Goal: Task Accomplishment & Management: Use online tool/utility

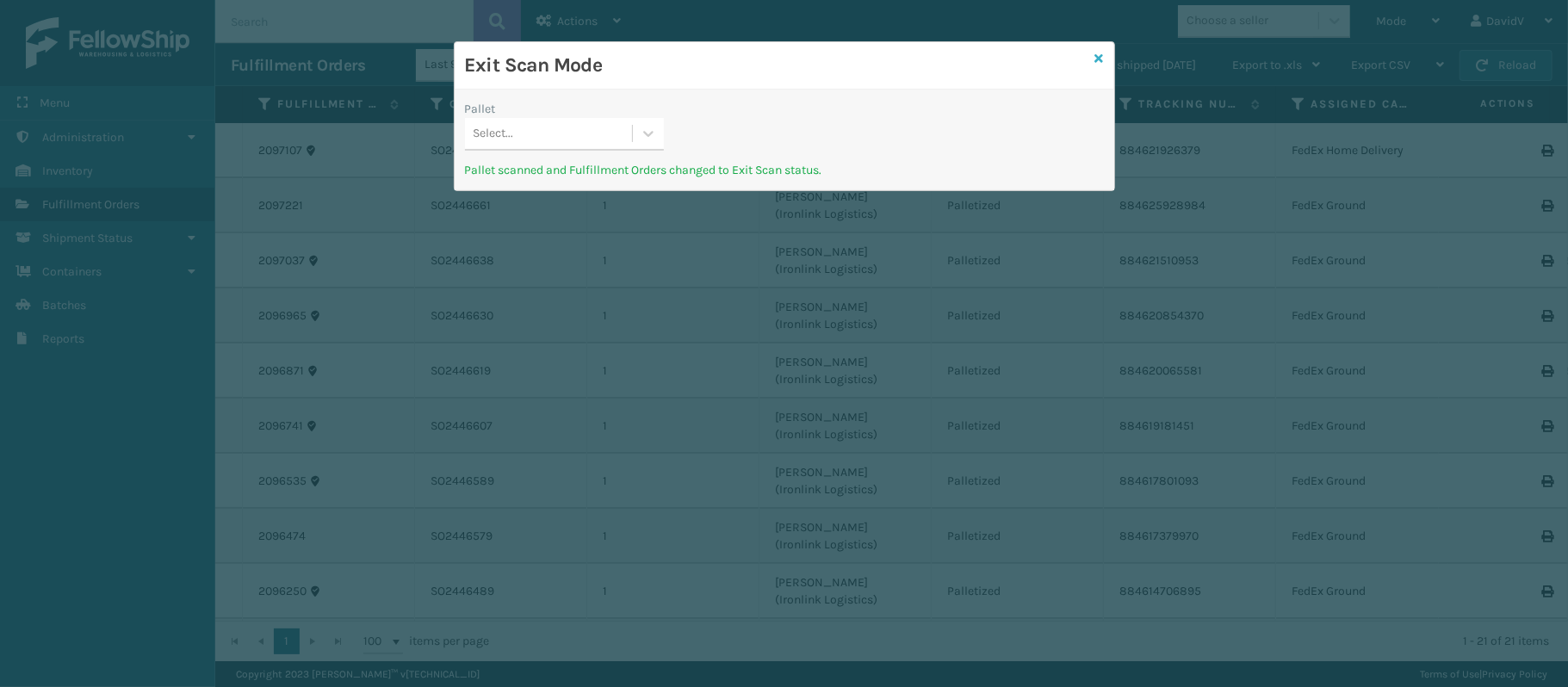
click at [1097, 52] on icon at bounding box center [1100, 58] width 9 height 12
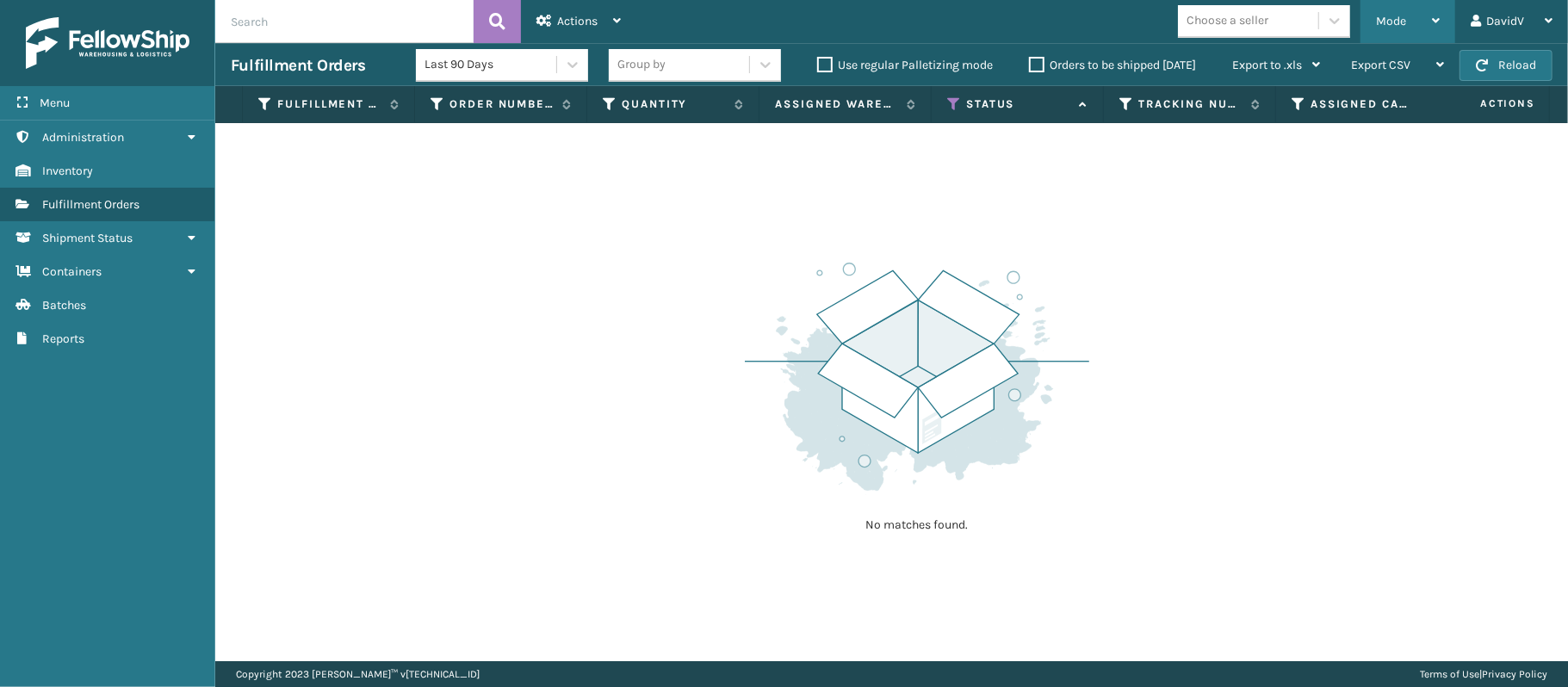
click at [1406, 26] on div "Mode" at bounding box center [1407, 22] width 63 height 43
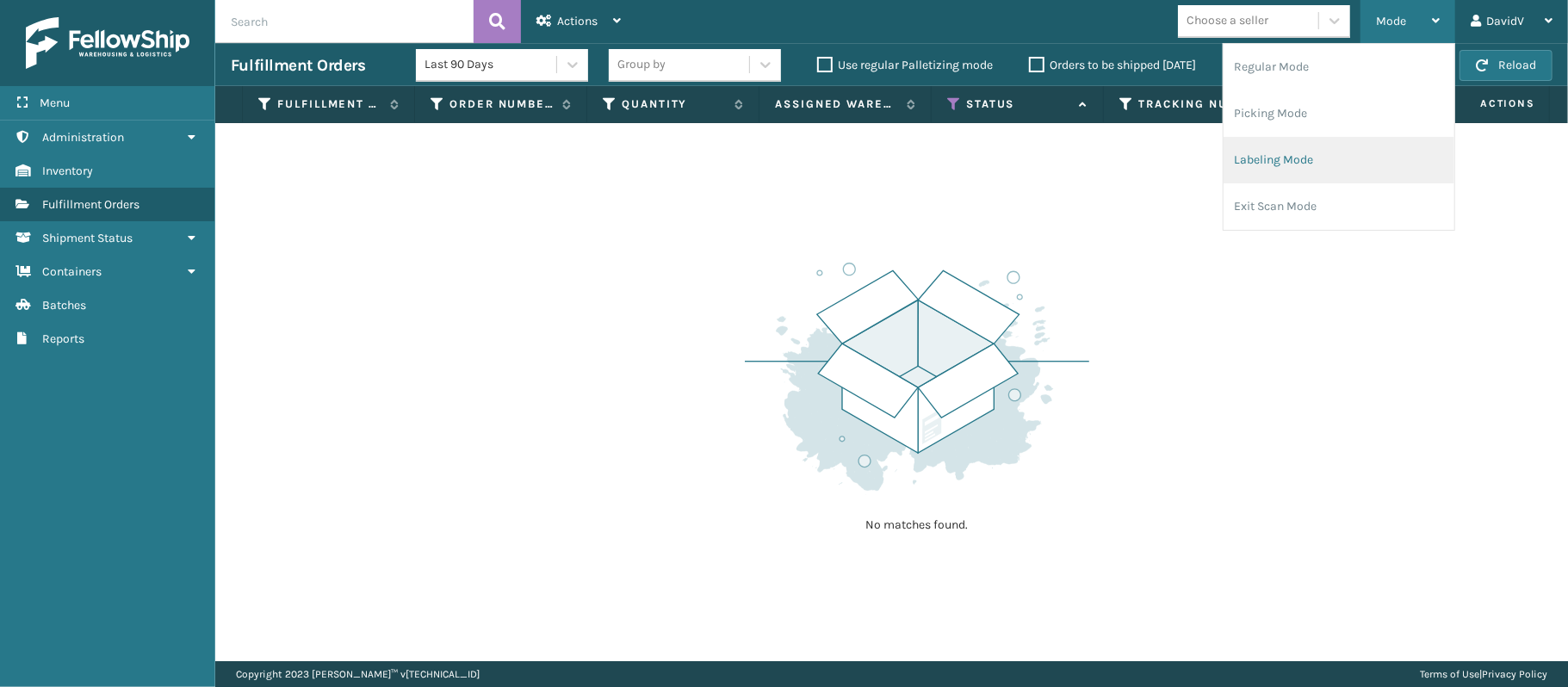
click at [1259, 166] on li "Labeling Mode" at bounding box center [1338, 159] width 230 height 46
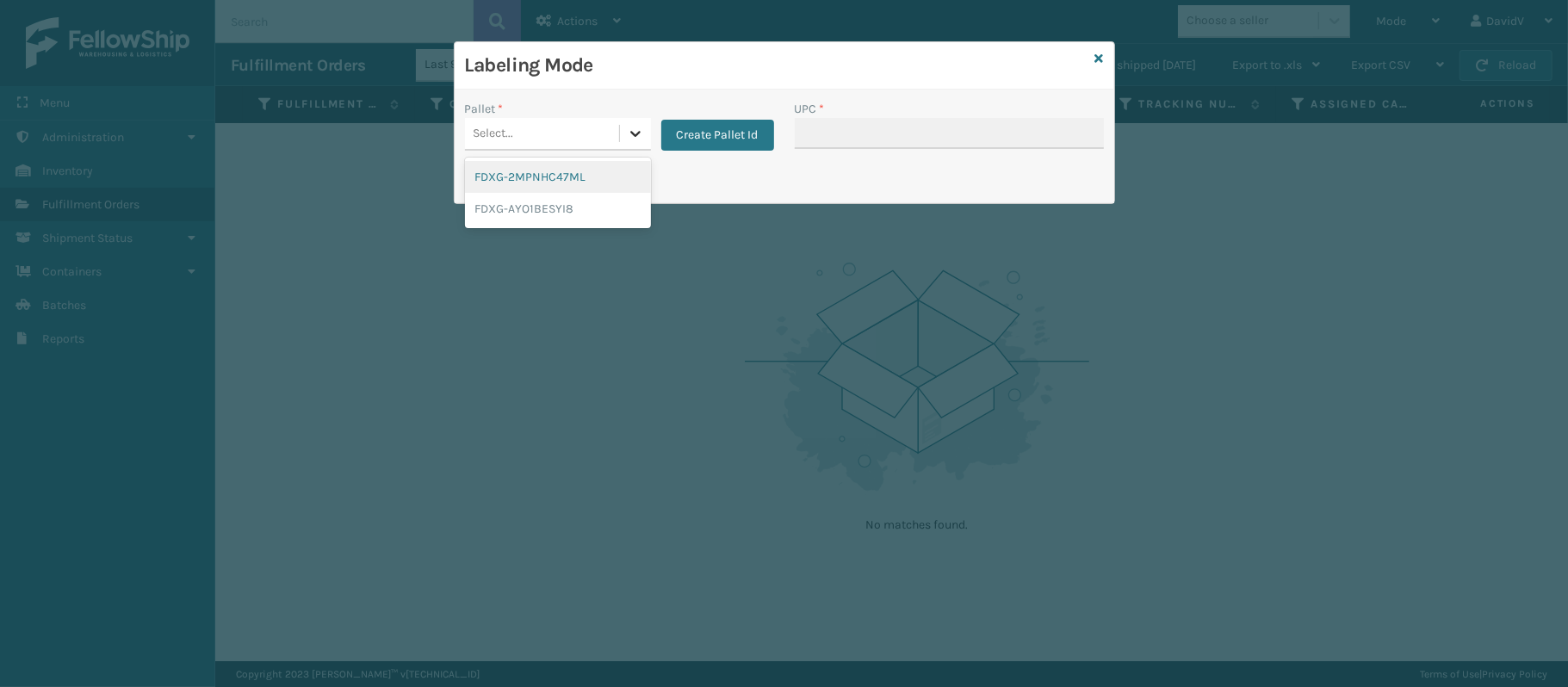
click at [641, 136] on icon at bounding box center [635, 133] width 17 height 17
click at [718, 138] on button "Create Pallet Id" at bounding box center [718, 135] width 113 height 31
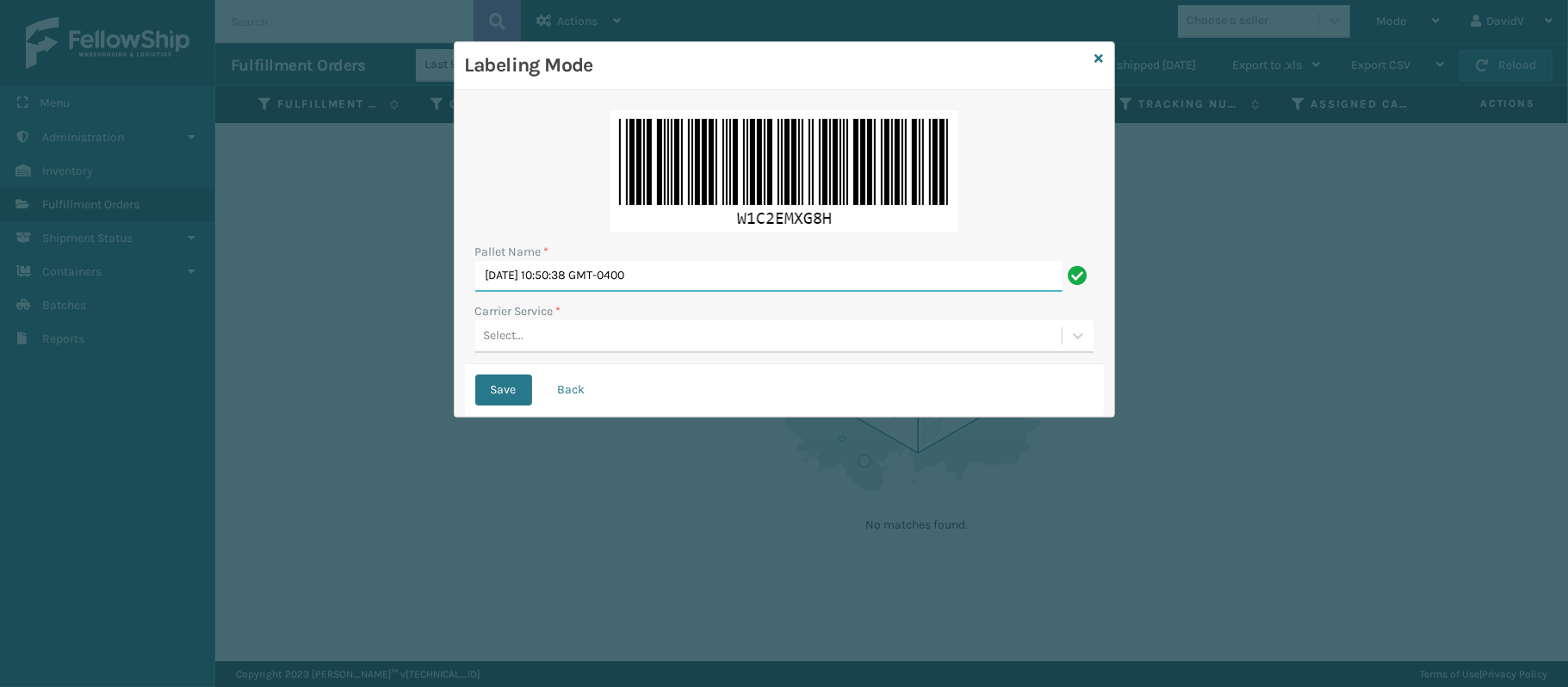
click at [570, 262] on input "[DATE] 10:50:38 GMT-0400" at bounding box center [769, 277] width 587 height 31
click at [600, 270] on input "[DATE] 10:50:38 GMT-0400" at bounding box center [769, 277] width 587 height 31
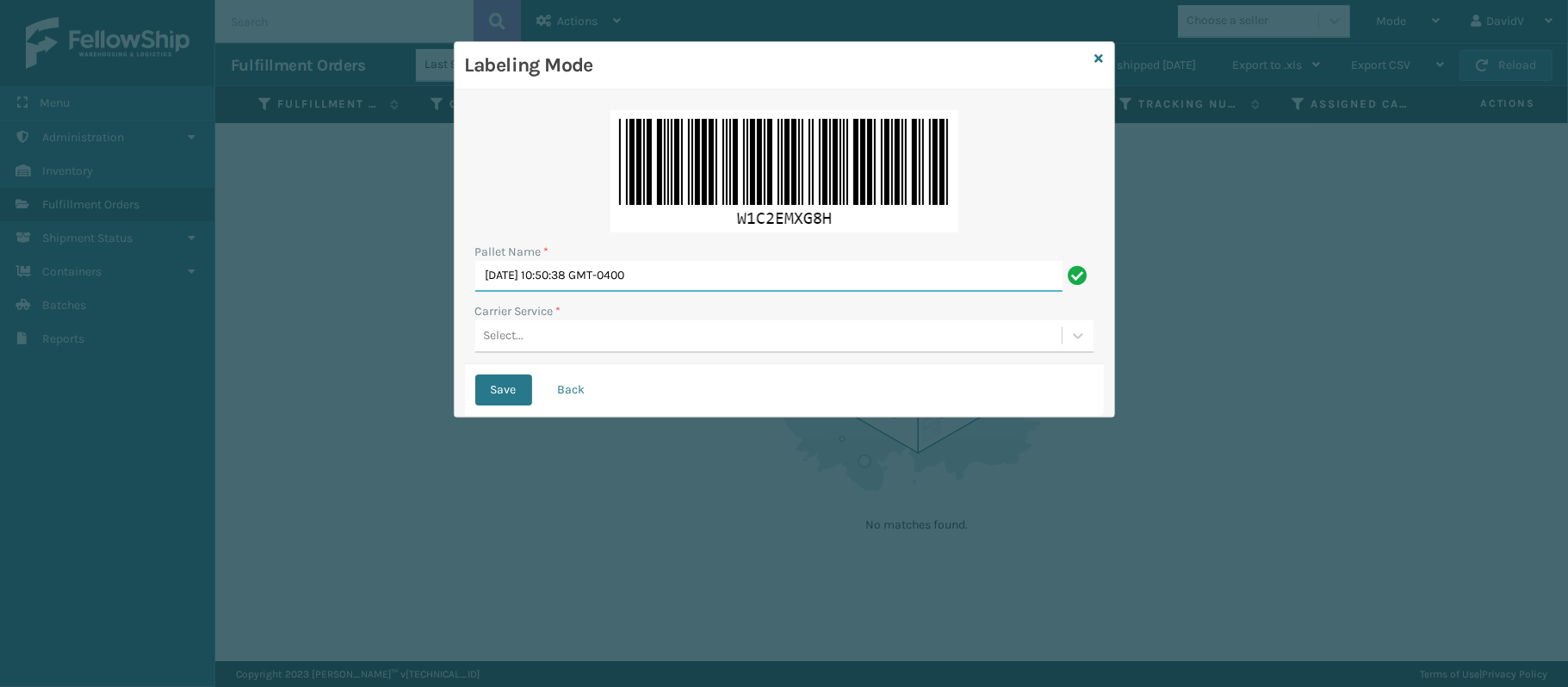
click at [600, 270] on input "[DATE] 10:50:38 GMT-0400" at bounding box center [769, 277] width 587 height 31
type input "LPN 514116"
click at [502, 353] on div "Pallet Name * LPN 514116 Carrier Service * Select..." at bounding box center [784, 232] width 639 height 264
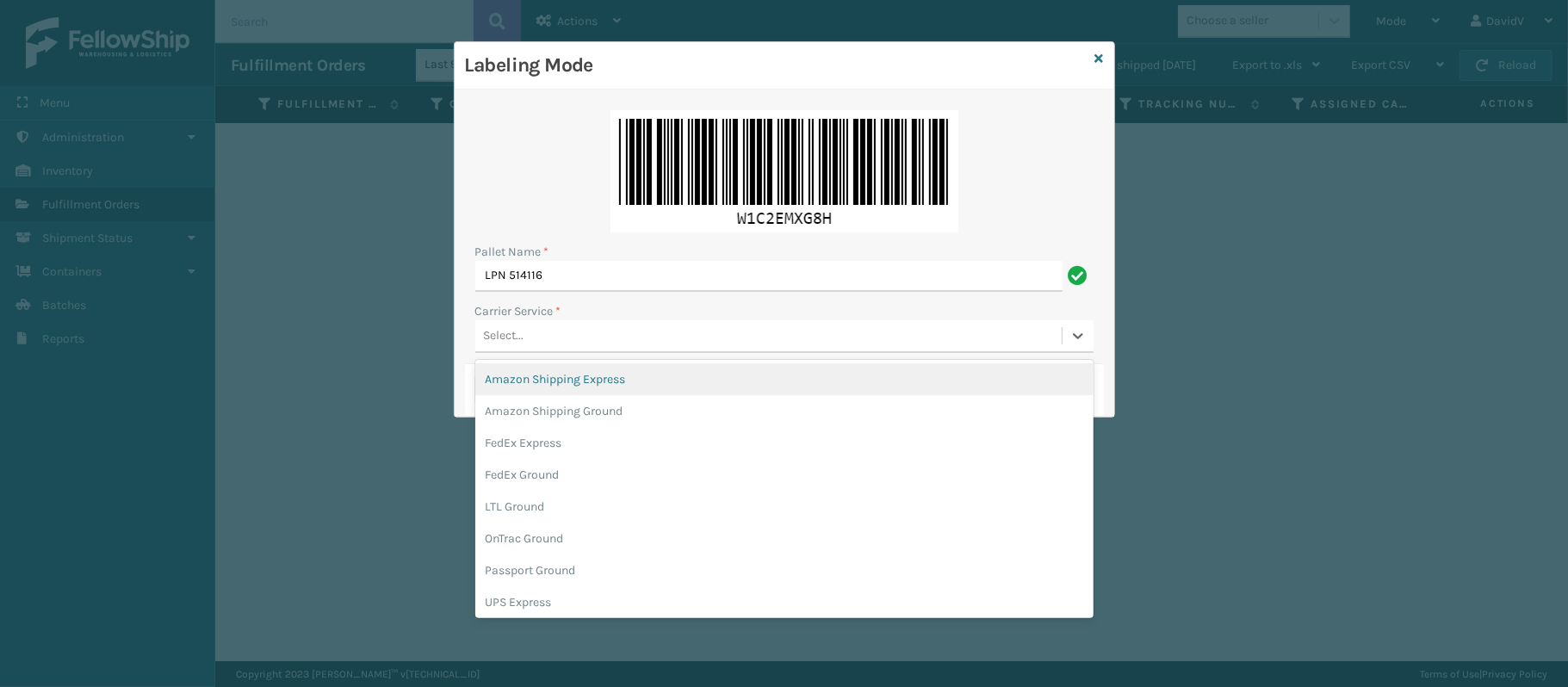
click at [511, 335] on div "Select..." at bounding box center [503, 336] width 41 height 18
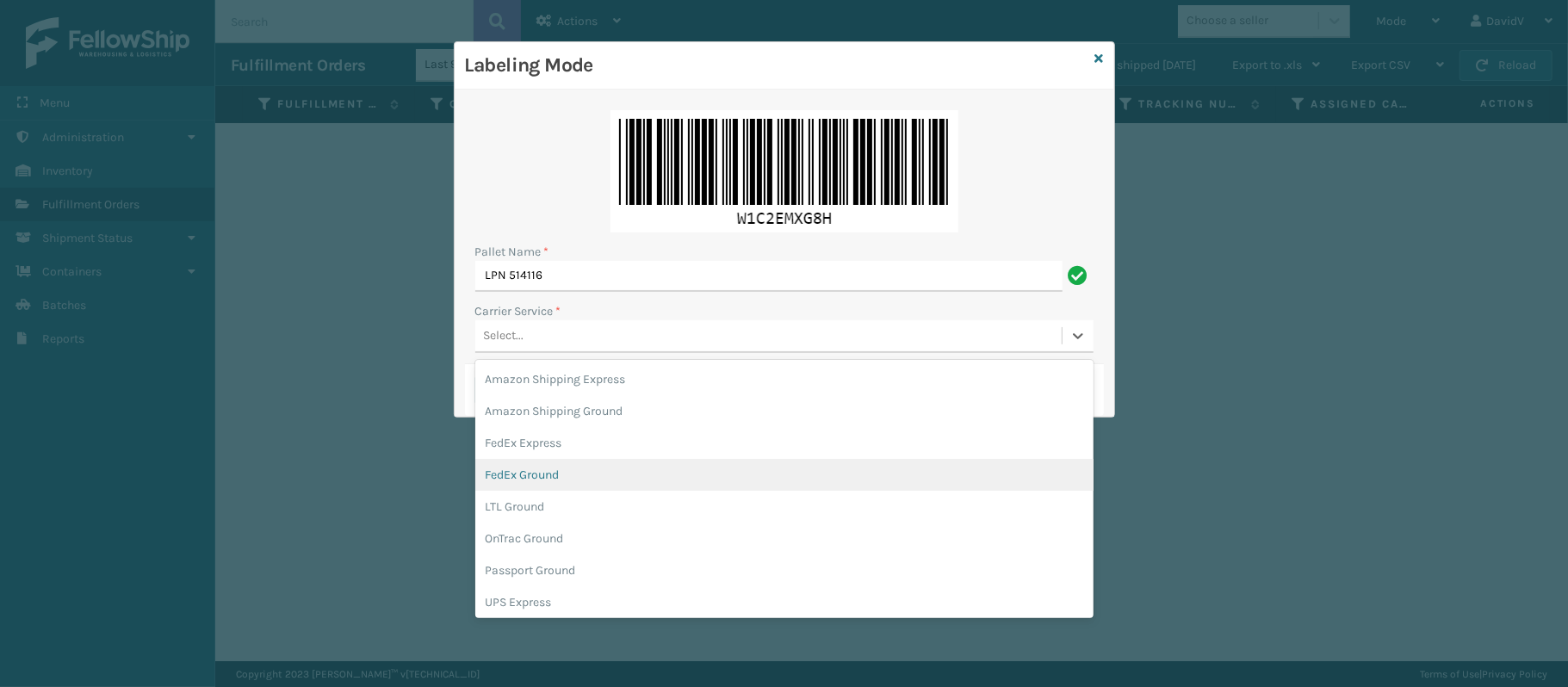
click at [529, 466] on div "FedEx Ground" at bounding box center [784, 475] width 618 height 32
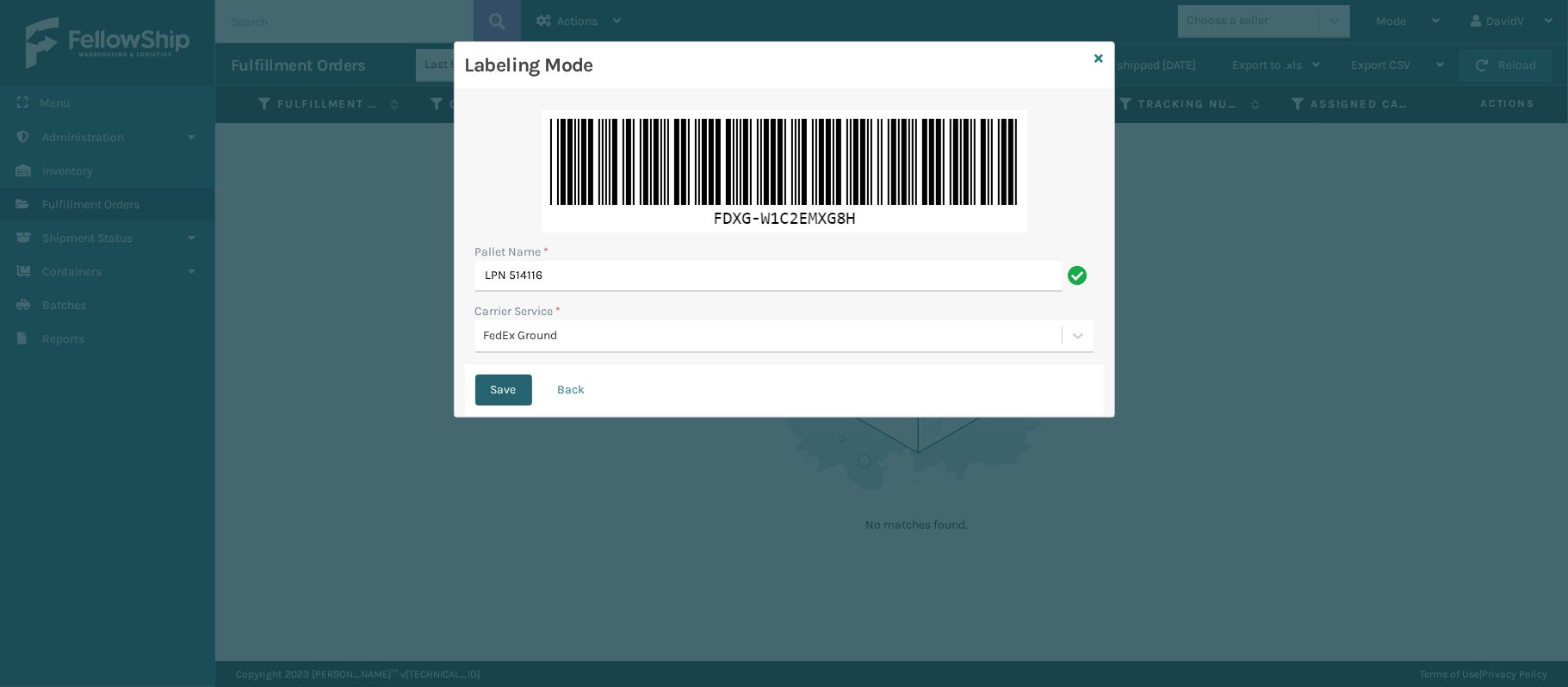
click at [487, 394] on button "Save" at bounding box center [503, 390] width 57 height 31
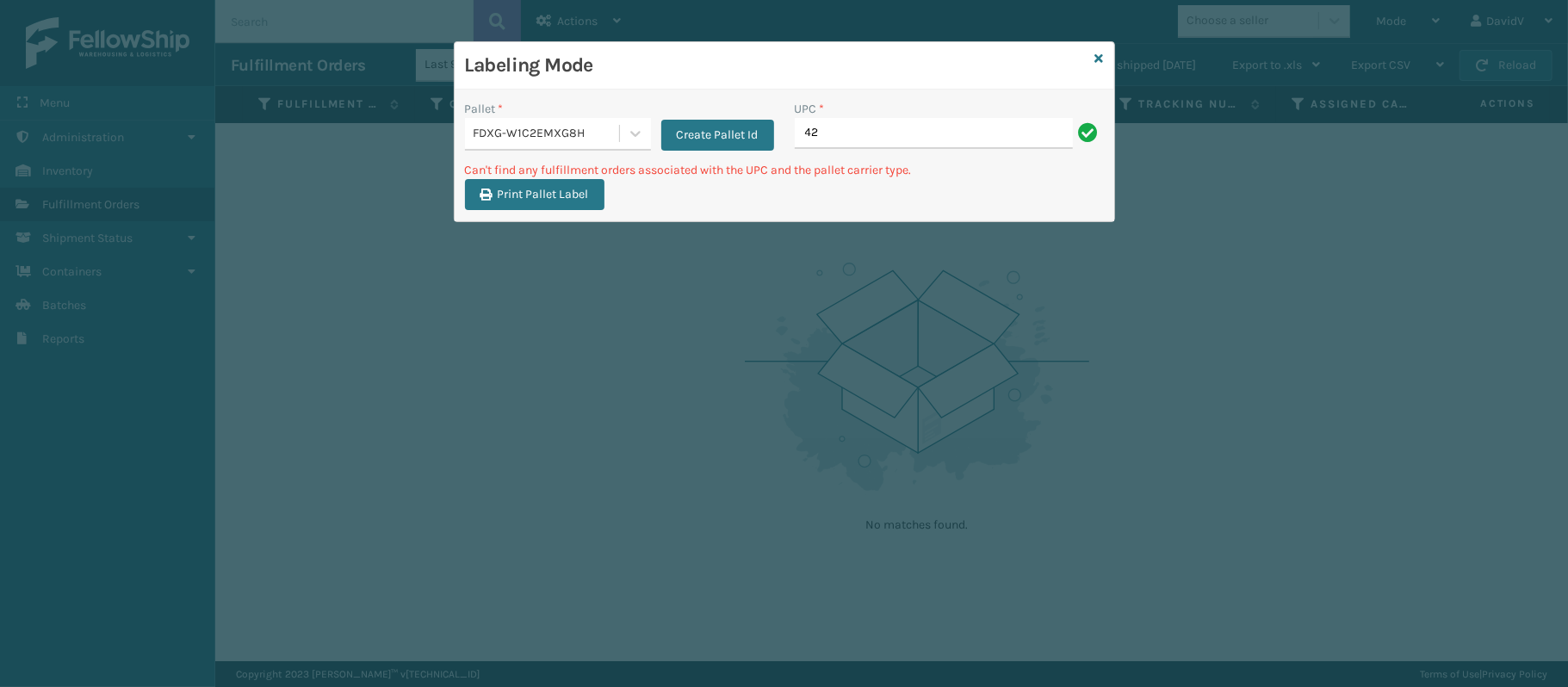
type input "4"
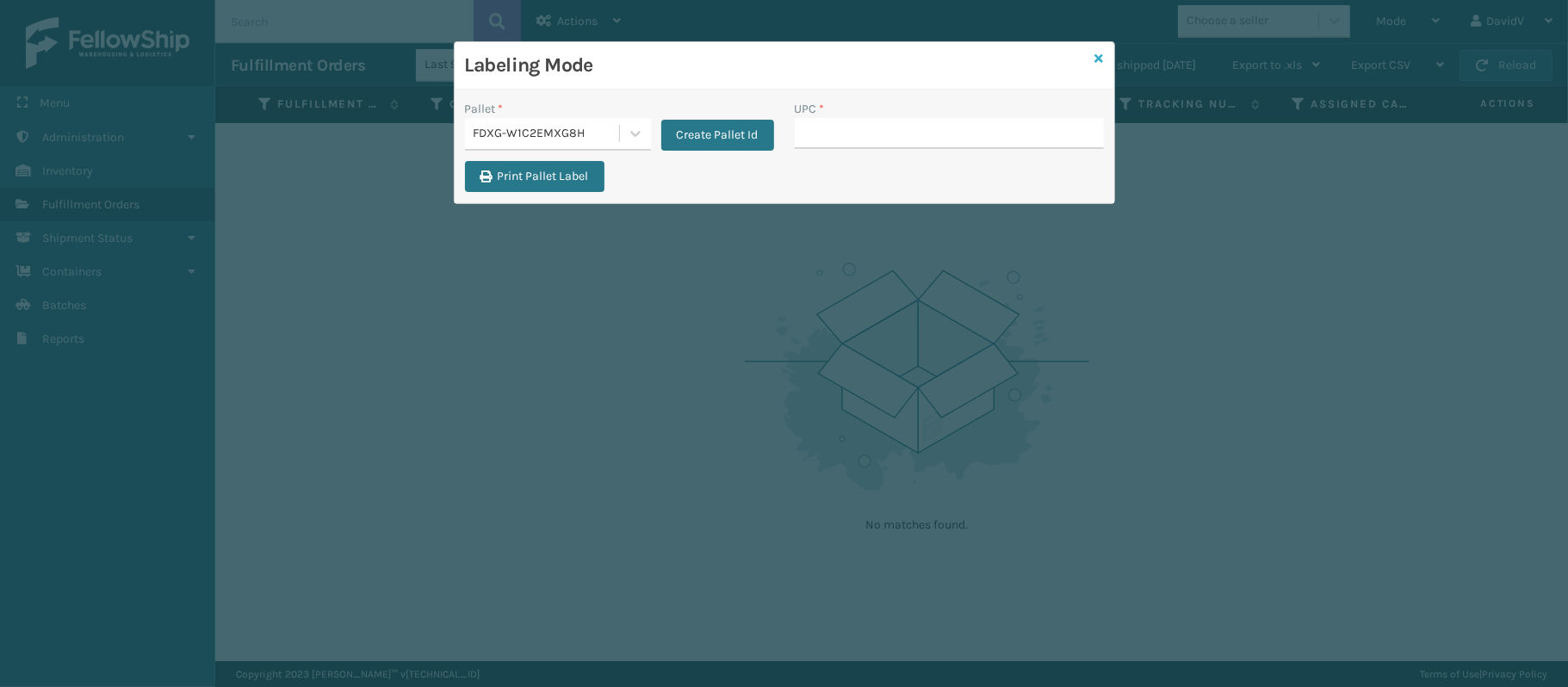
click at [1100, 62] on icon at bounding box center [1100, 58] width 9 height 12
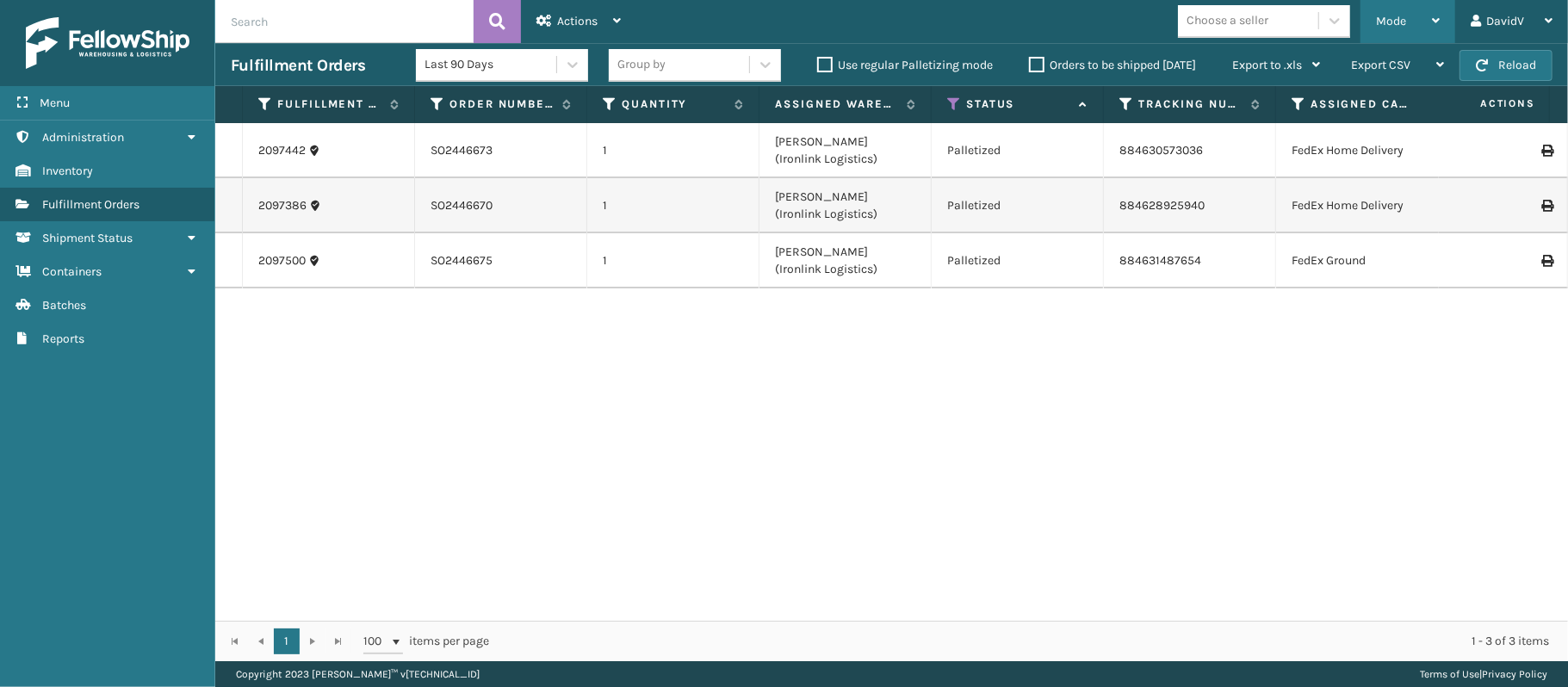
click at [1451, 19] on div "Mode Regular Mode Picking Mode Labeling Mode Exit Scan Mode" at bounding box center [1407, 22] width 95 height 43
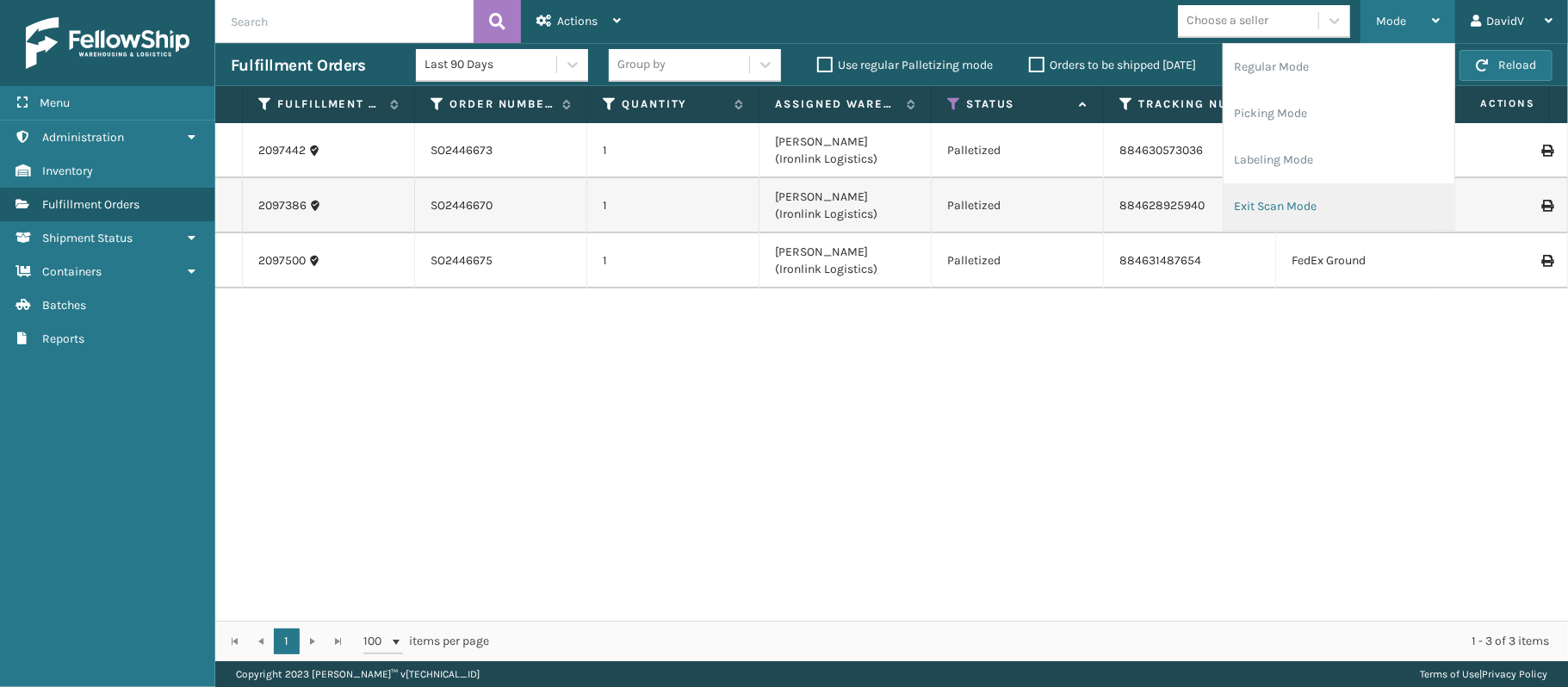
click at [1299, 202] on li "Exit Scan Mode" at bounding box center [1338, 206] width 230 height 46
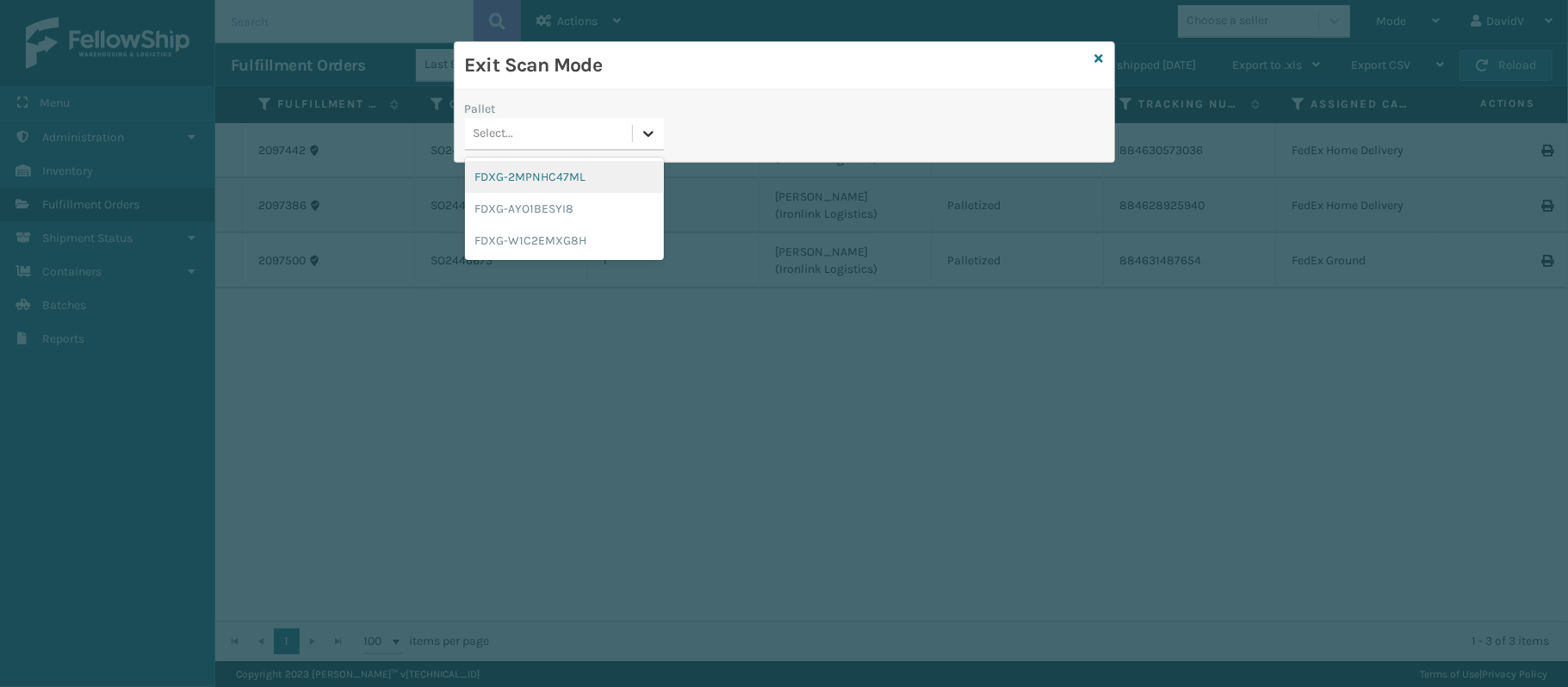
click at [655, 135] on icon at bounding box center [648, 133] width 17 height 17
click at [587, 173] on div "FDXG-2MPNHC47ML" at bounding box center [564, 176] width 199 height 32
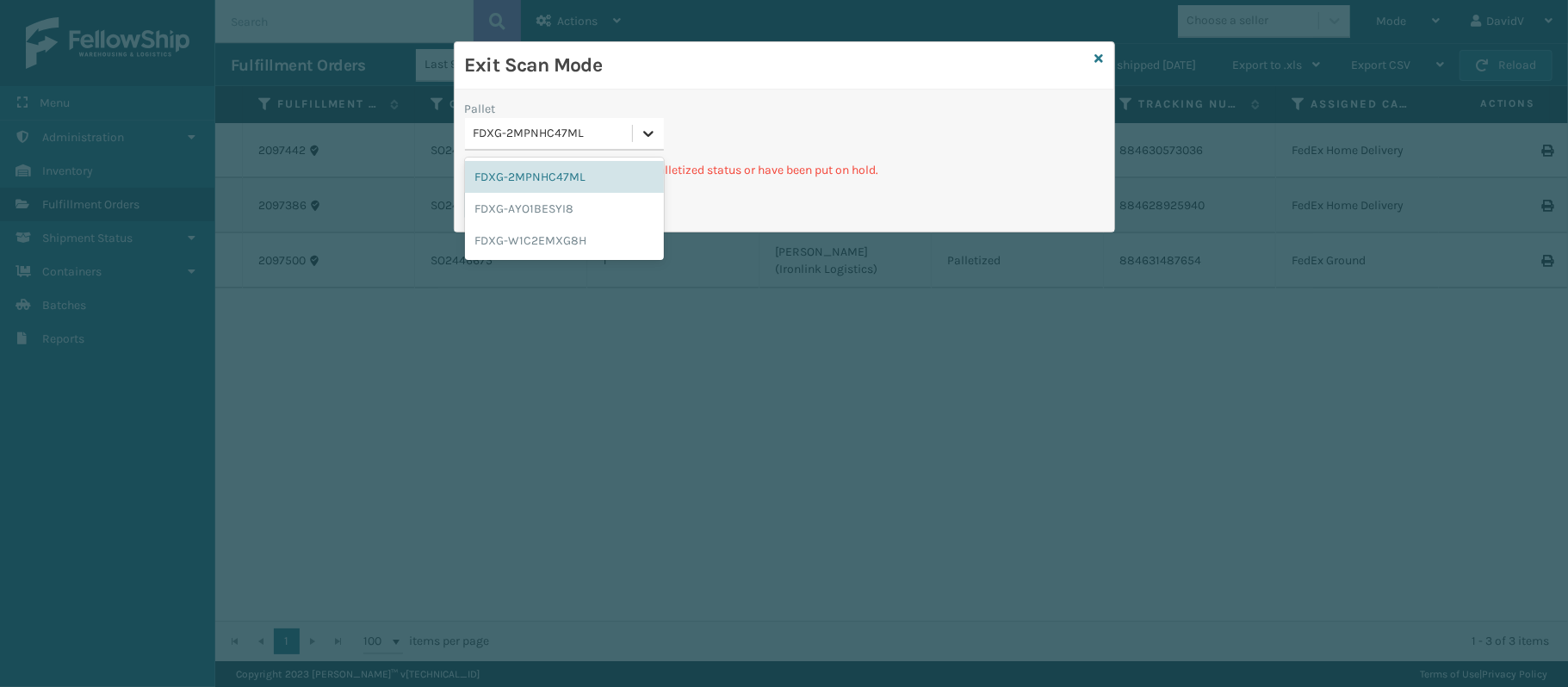
click at [649, 133] on icon at bounding box center [648, 133] width 17 height 17
click at [580, 212] on div "FDXG-AYO1BESYI8" at bounding box center [564, 208] width 199 height 32
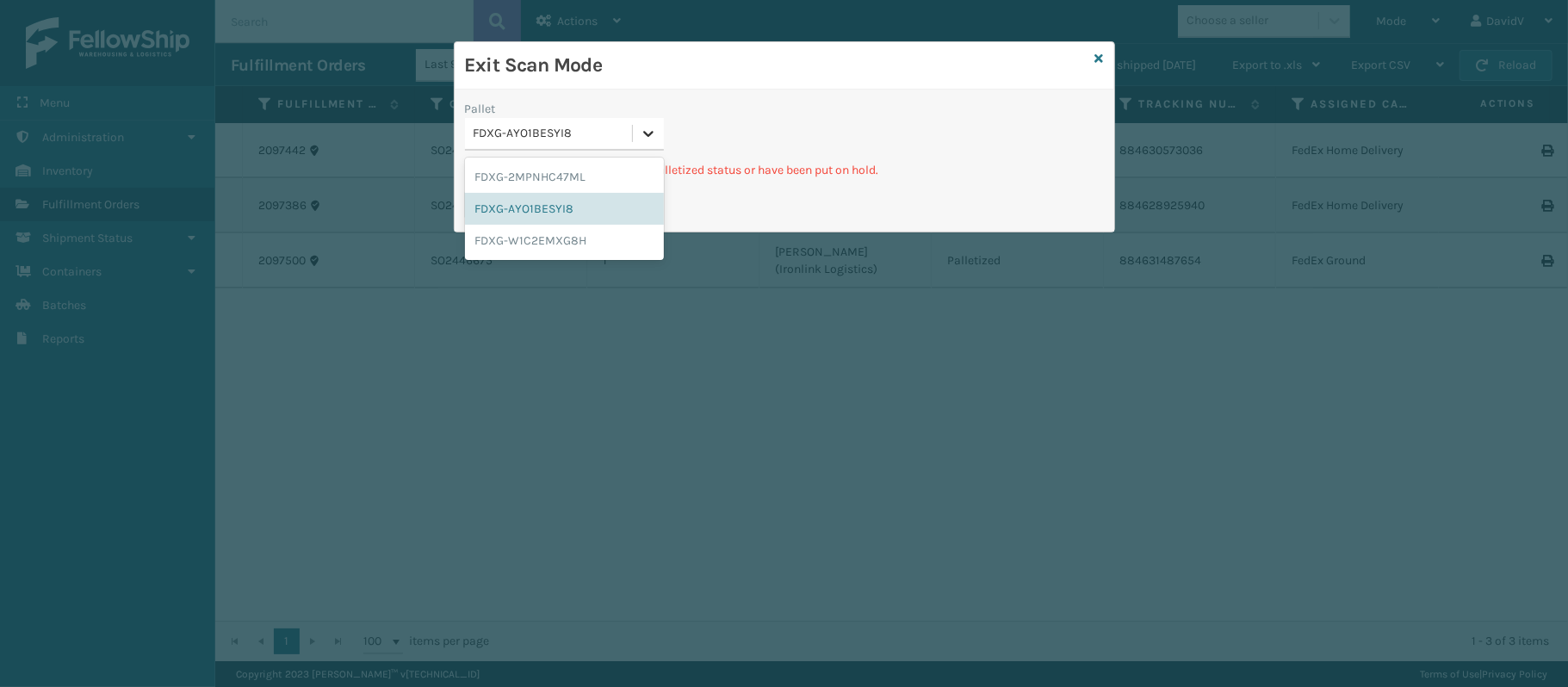
click at [646, 128] on icon at bounding box center [648, 133] width 17 height 17
click at [568, 236] on div "FDXG-W1C2EMXG8H" at bounding box center [564, 240] width 199 height 32
